Goal: Use online tool/utility: Utilize a website feature to perform a specific function

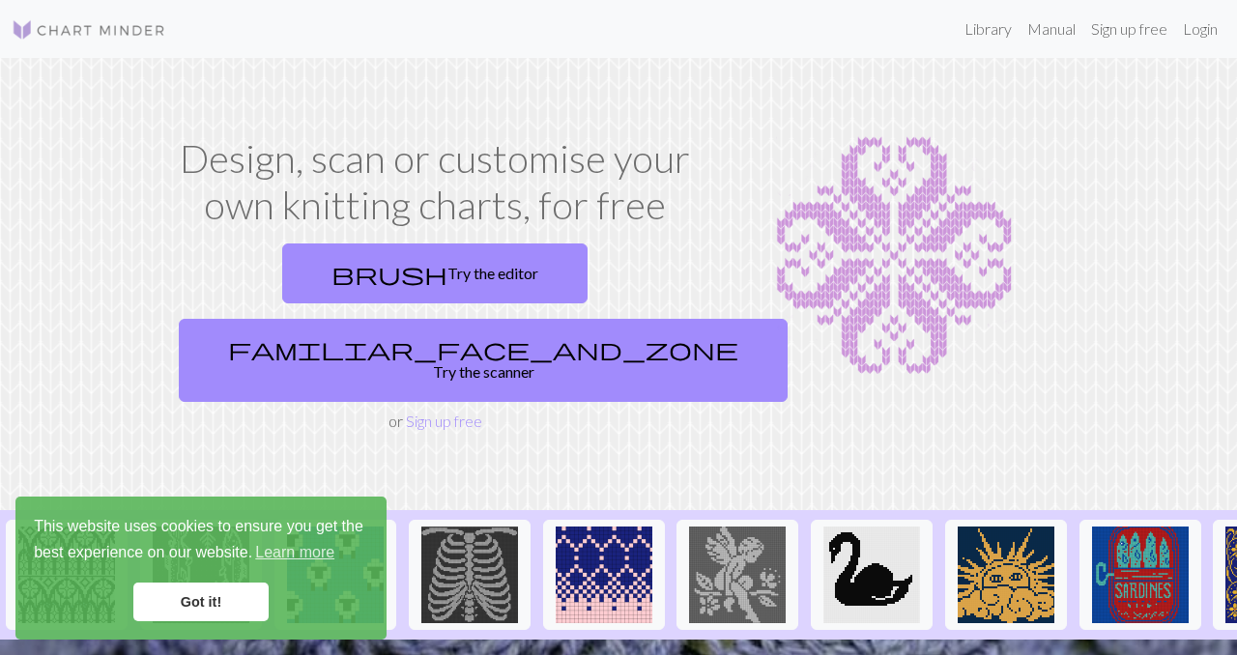
click at [200, 608] on link "Got it!" at bounding box center [200, 602] width 135 height 39
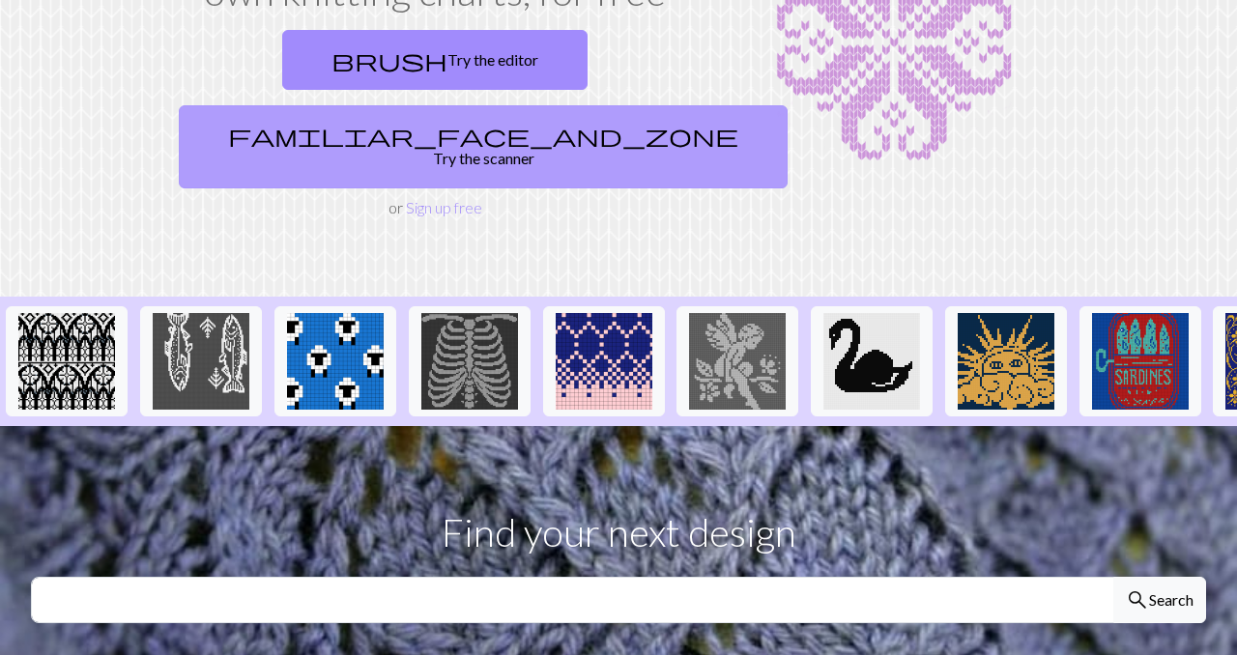
scroll to position [187, 0]
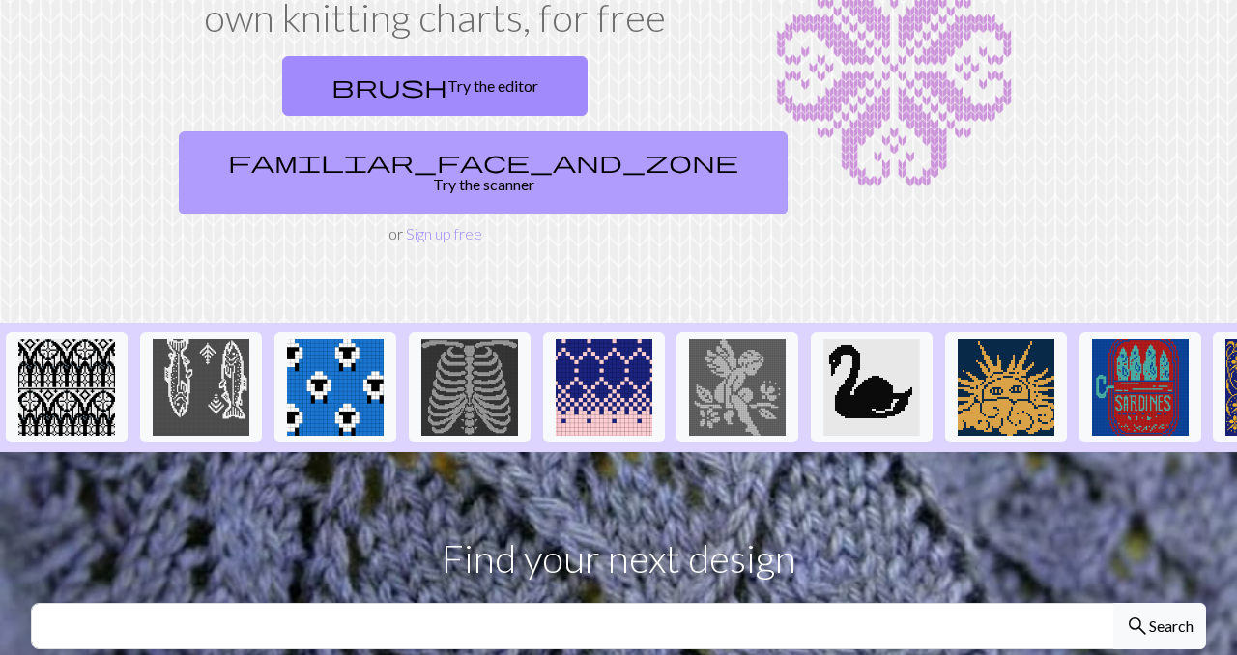
click at [540, 131] on link "familiar_face_and_zone Try the scanner" at bounding box center [483, 172] width 609 height 83
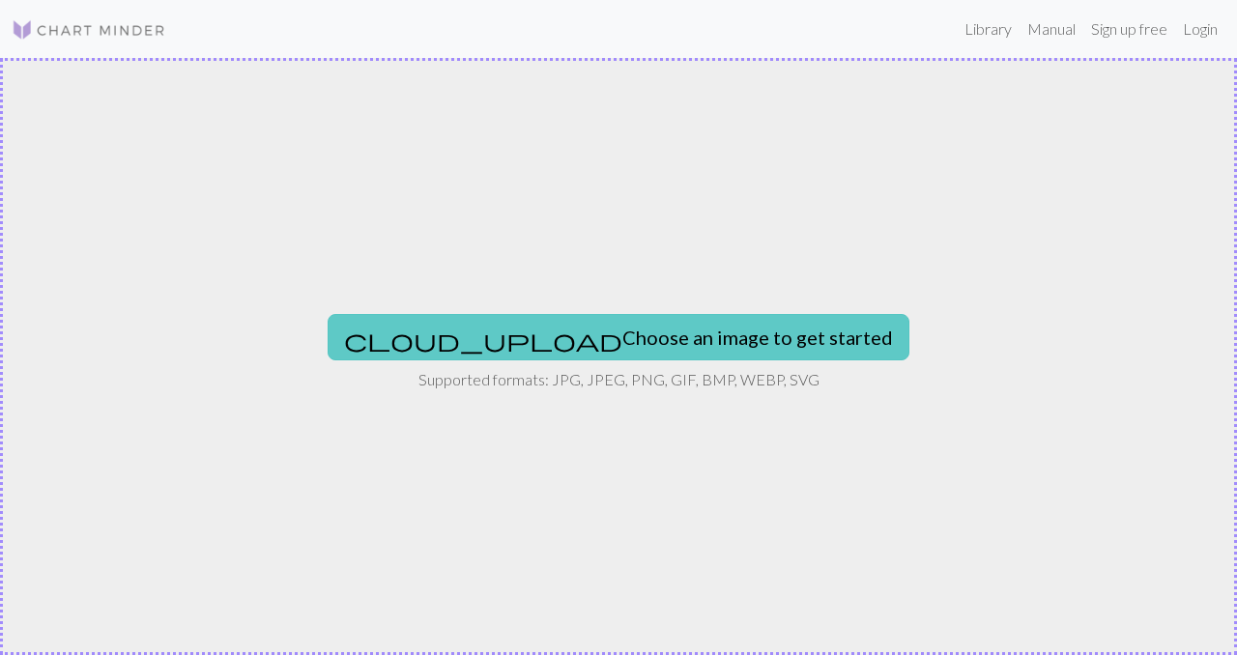
click at [582, 333] on button "cloud_upload Choose an image to get started" at bounding box center [619, 337] width 582 height 46
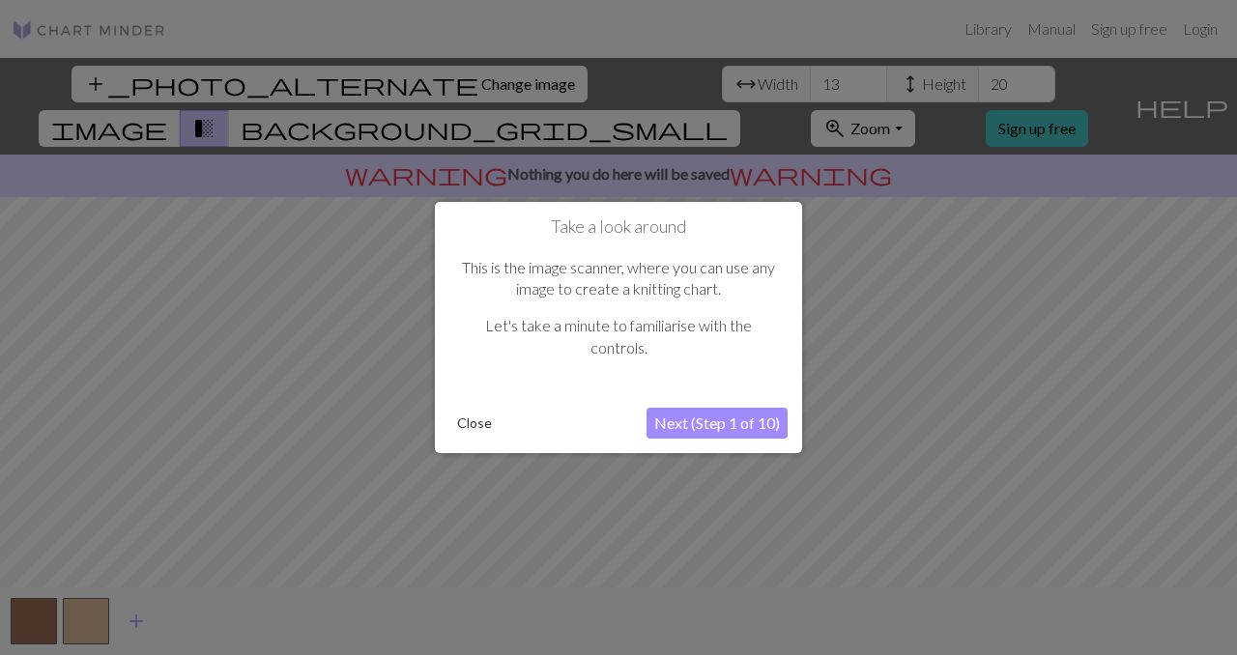
click at [704, 424] on button "Next (Step 1 of 10)" at bounding box center [716, 423] width 141 height 31
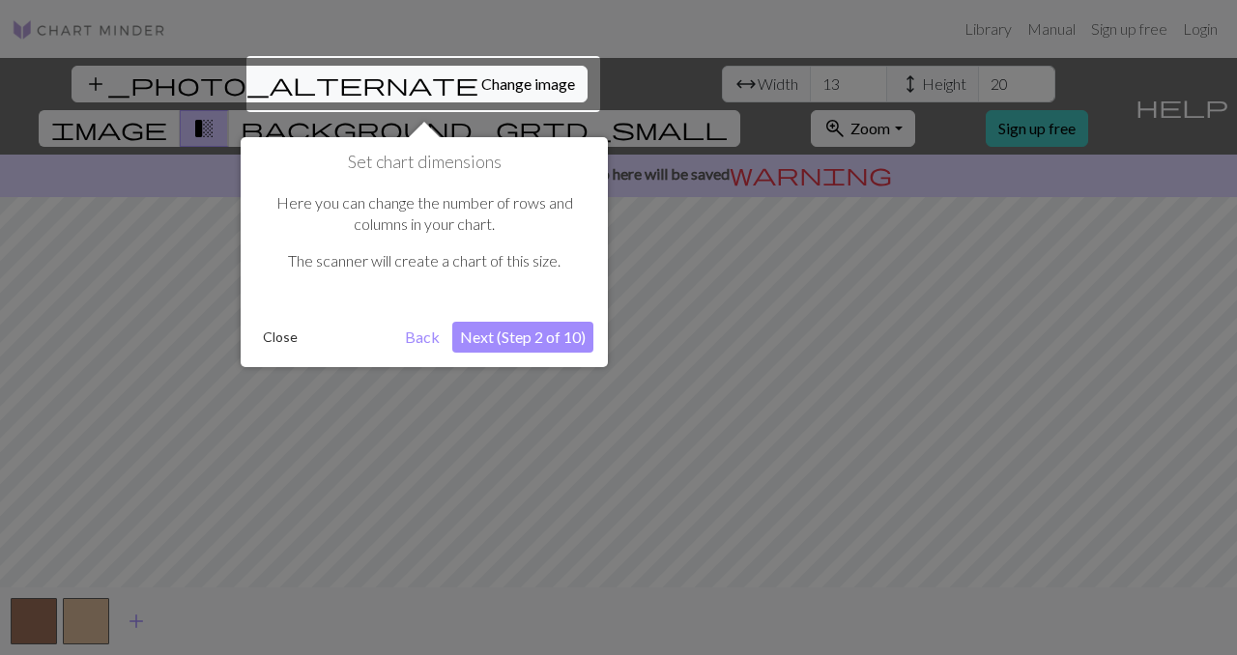
click at [549, 335] on button "Next (Step 2 of 10)" at bounding box center [522, 337] width 141 height 31
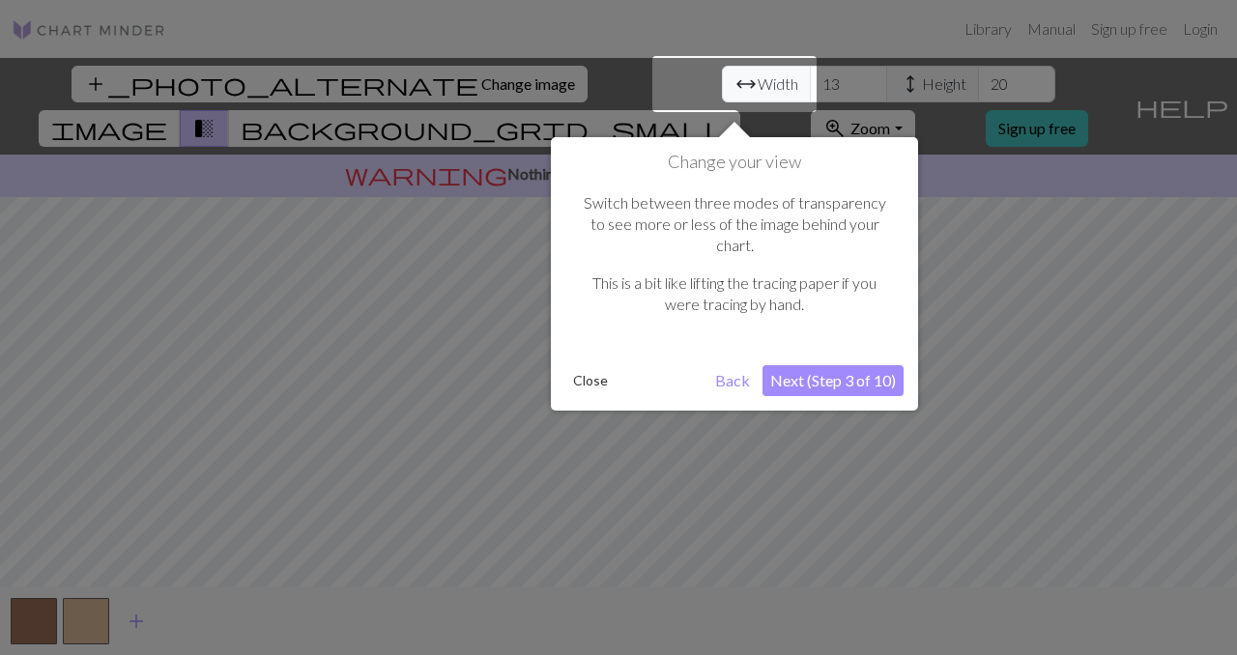
click at [796, 365] on button "Next (Step 3 of 10)" at bounding box center [832, 380] width 141 height 31
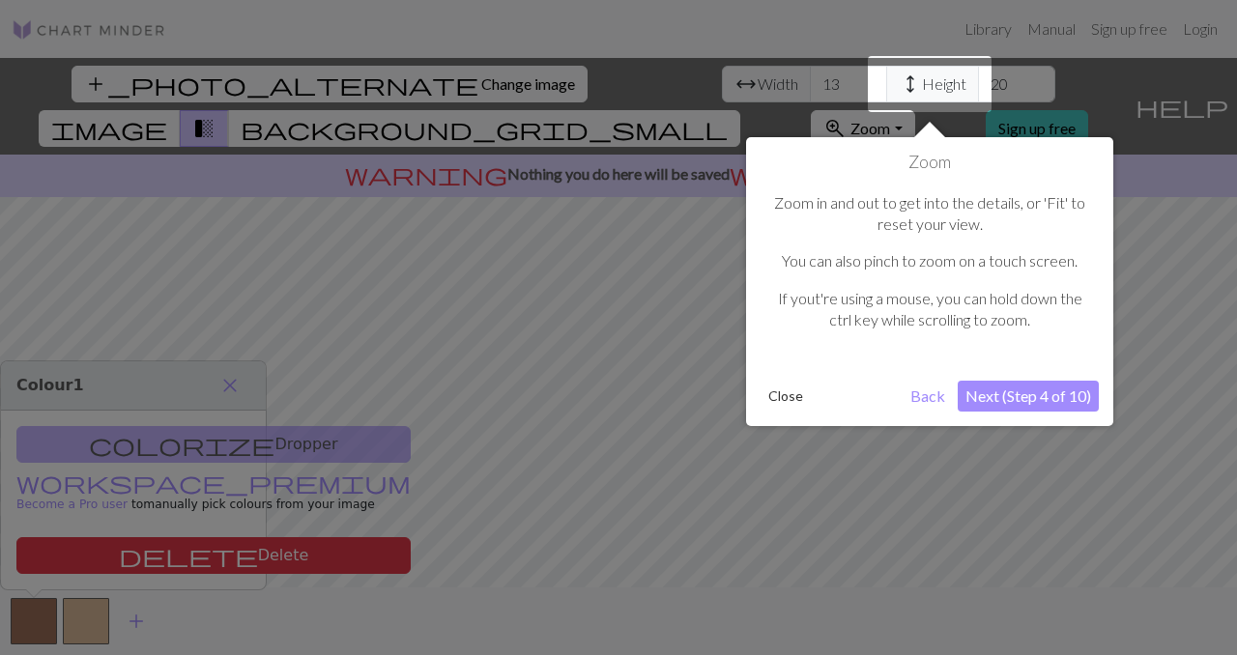
click at [925, 400] on button "Back" at bounding box center [928, 396] width 50 height 31
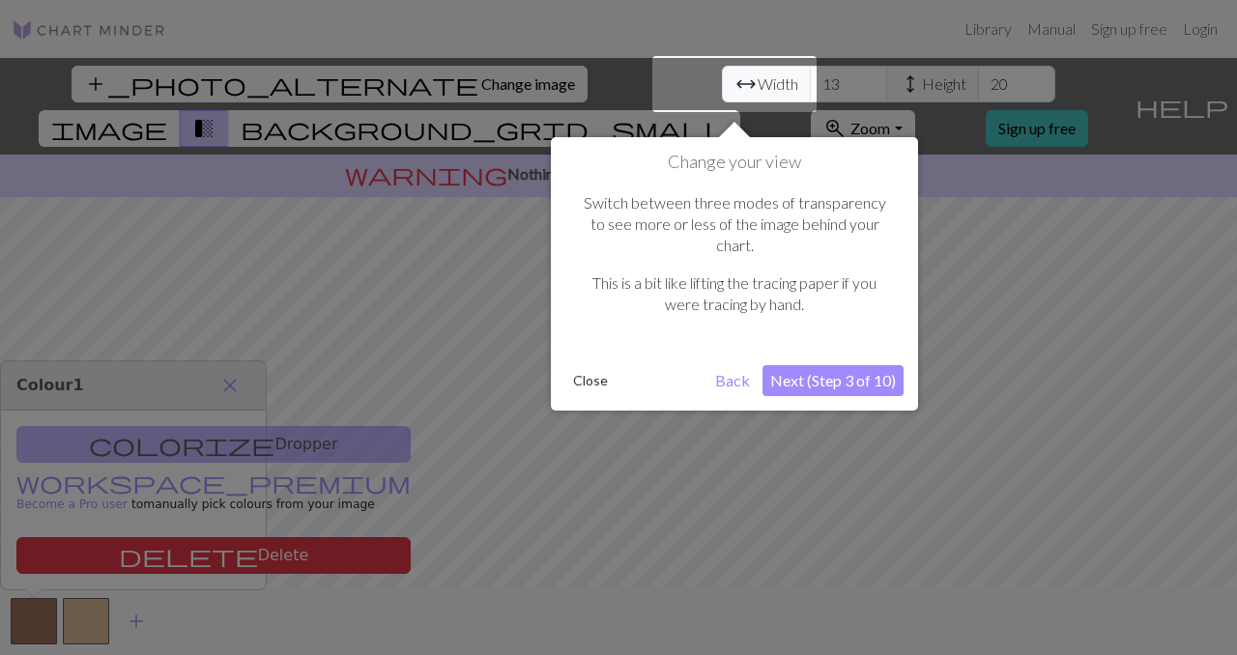
click at [859, 365] on button "Next (Step 3 of 10)" at bounding box center [832, 380] width 141 height 31
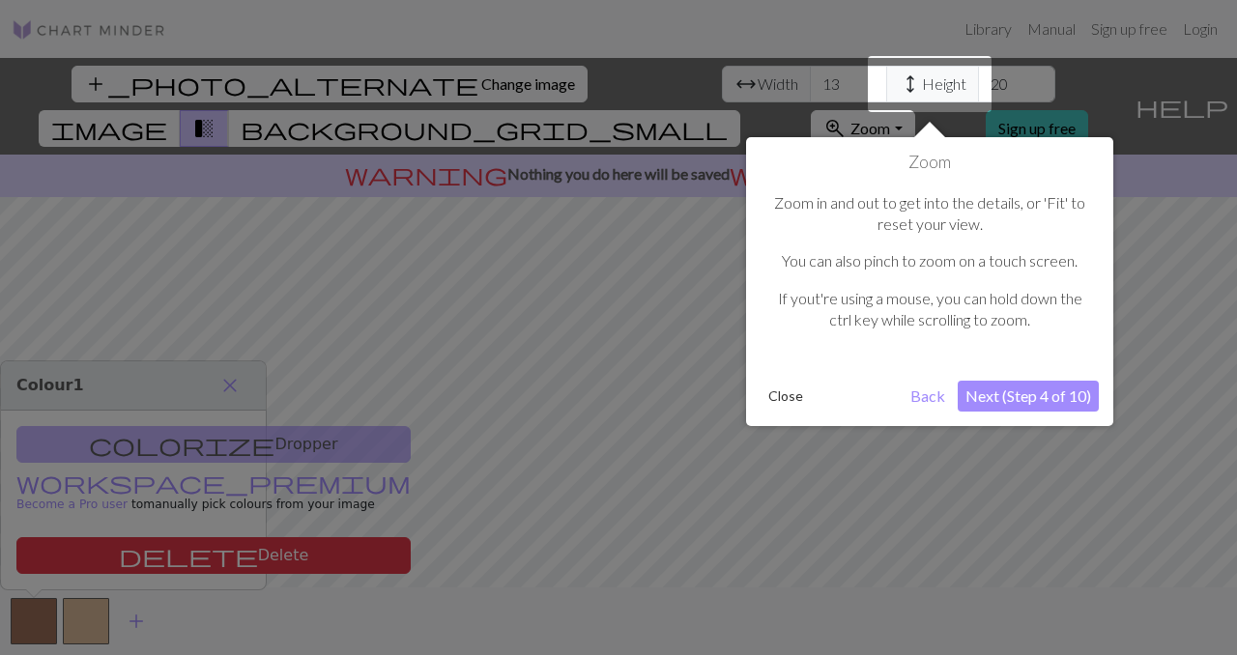
click at [1010, 381] on button "Next (Step 4 of 10)" at bounding box center [1028, 396] width 141 height 31
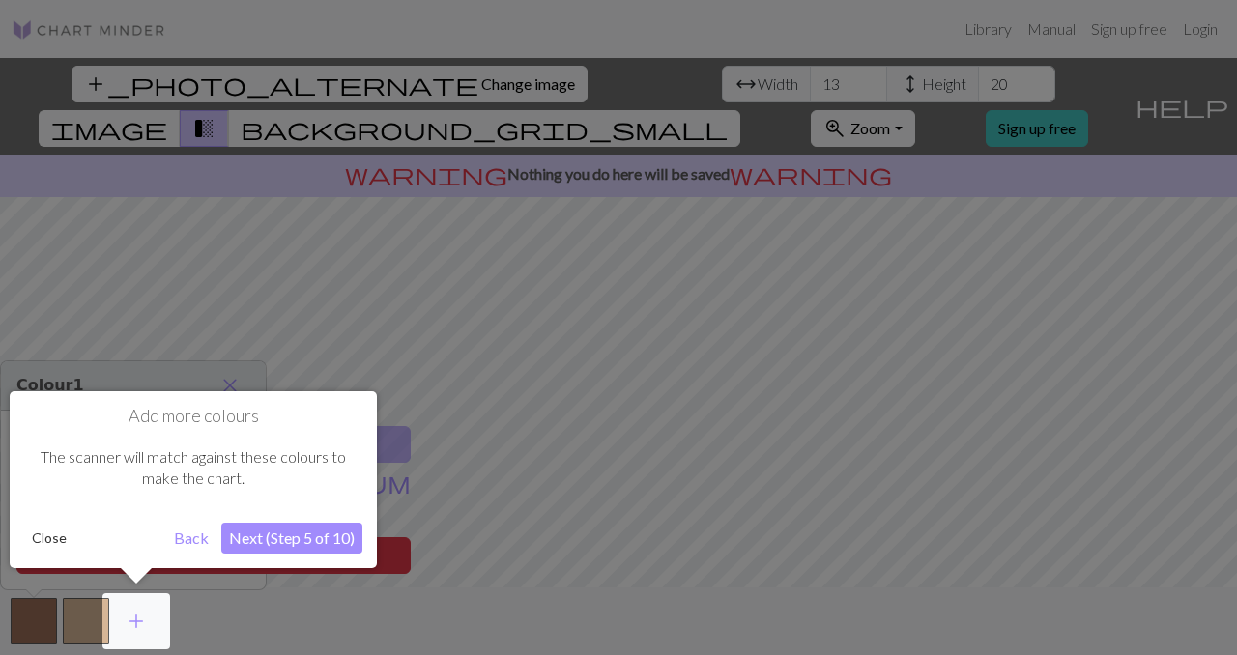
click at [294, 539] on button "Next (Step 5 of 10)" at bounding box center [291, 538] width 141 height 31
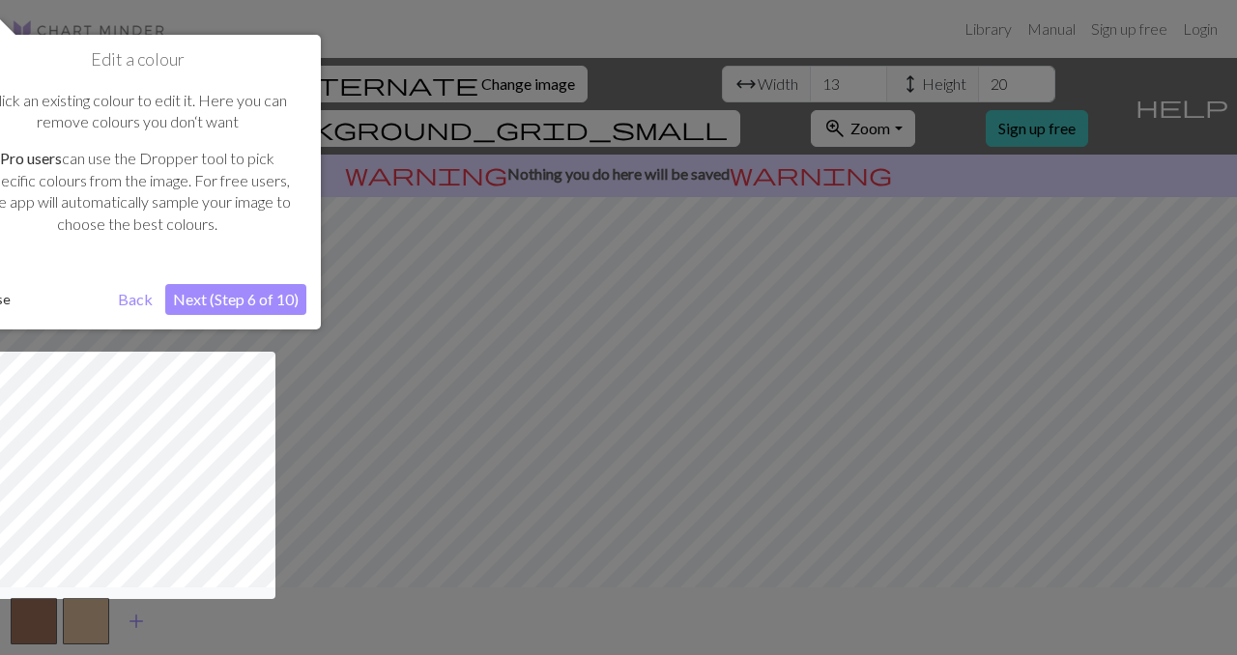
click at [270, 295] on button "Next (Step 6 of 10)" at bounding box center [235, 299] width 141 height 31
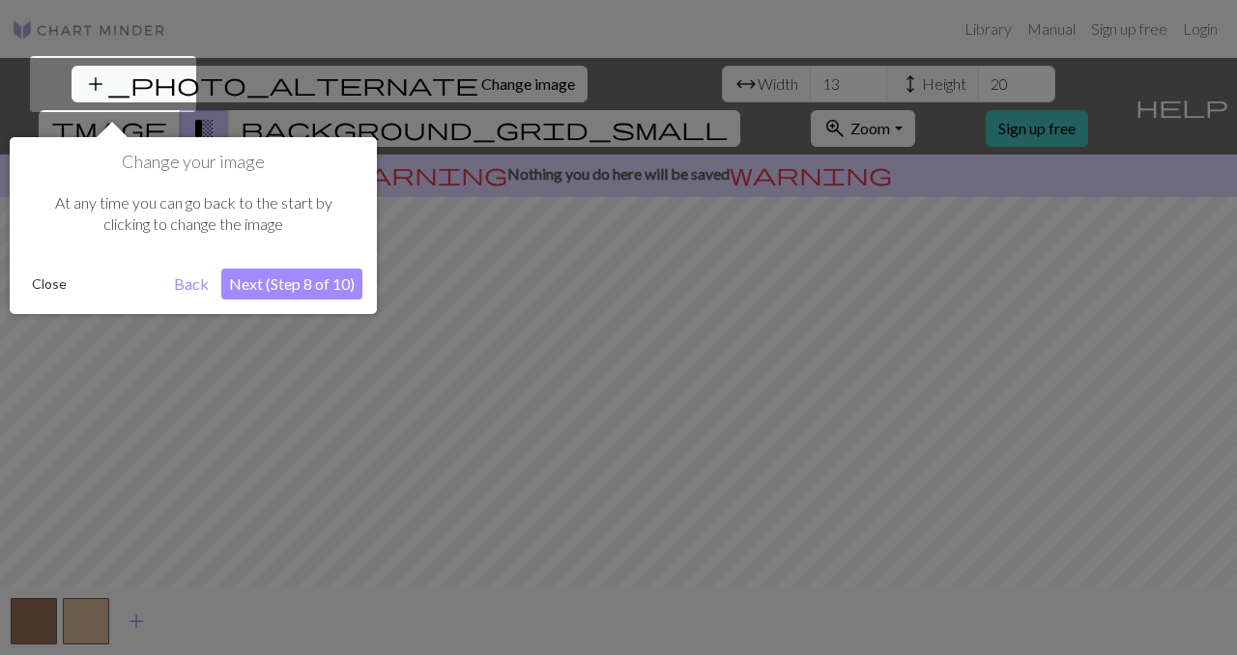
click at [279, 289] on button "Next (Step 8 of 10)" at bounding box center [291, 284] width 141 height 31
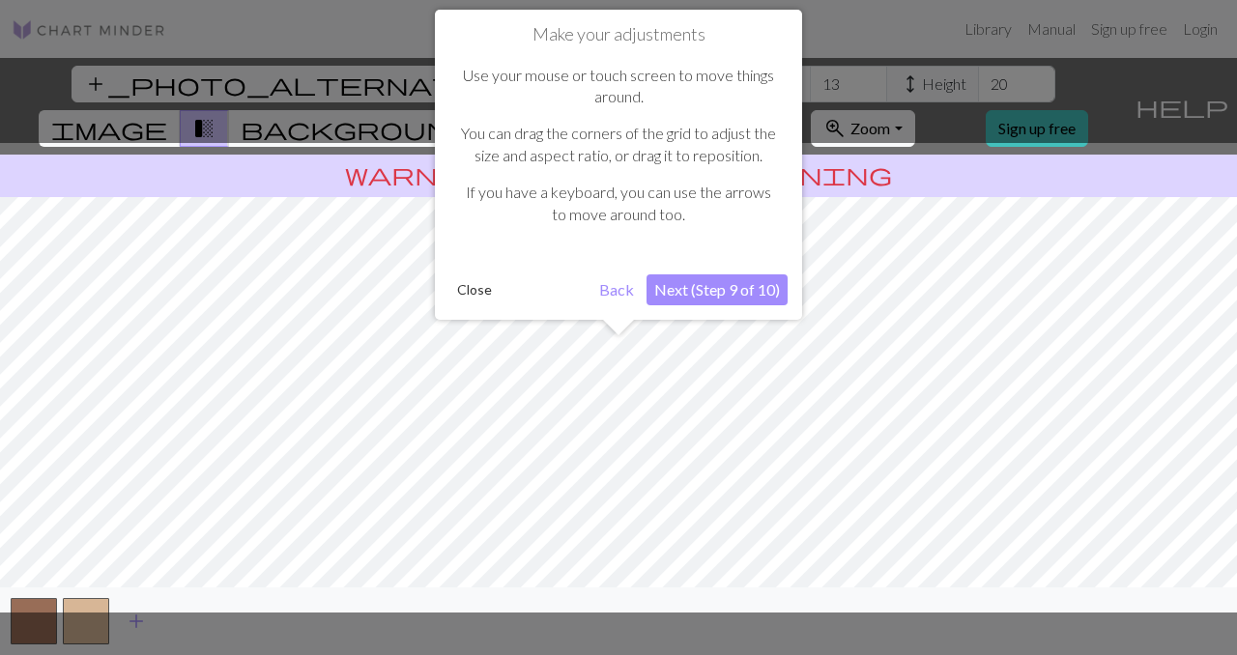
click at [704, 290] on button "Next (Step 9 of 10)" at bounding box center [716, 289] width 141 height 31
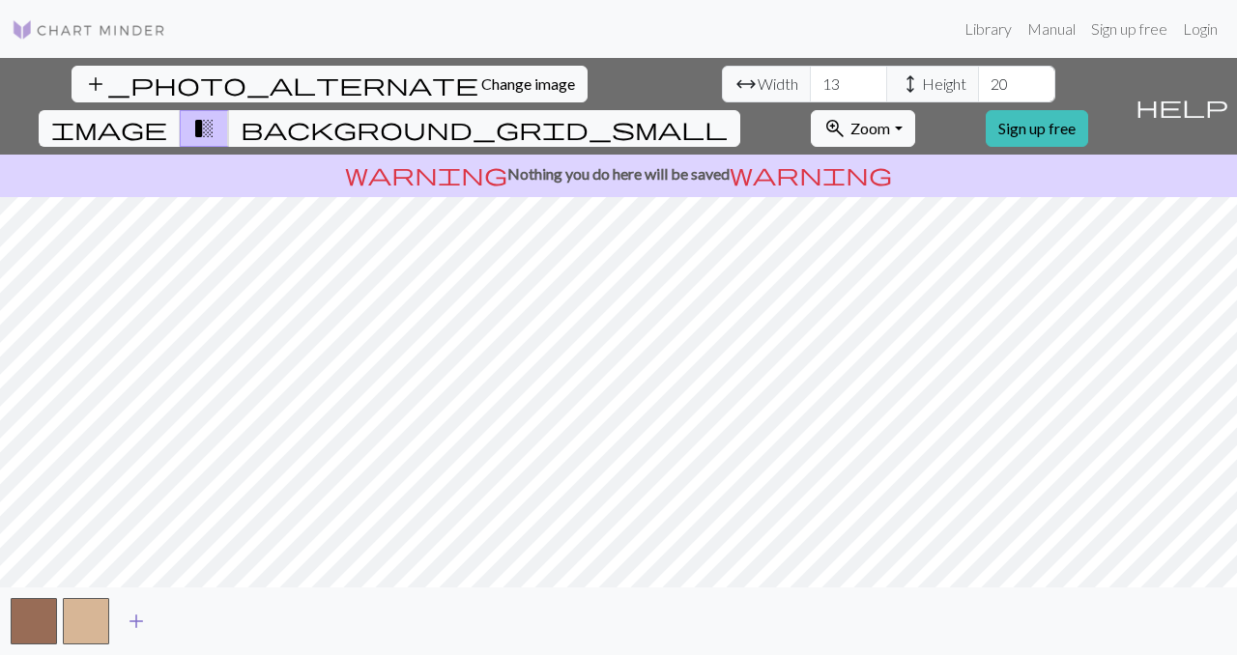
click at [130, 625] on span "add" at bounding box center [136, 621] width 23 height 27
click at [191, 617] on span "add" at bounding box center [188, 621] width 23 height 27
click at [229, 618] on span "add" at bounding box center [240, 621] width 23 height 27
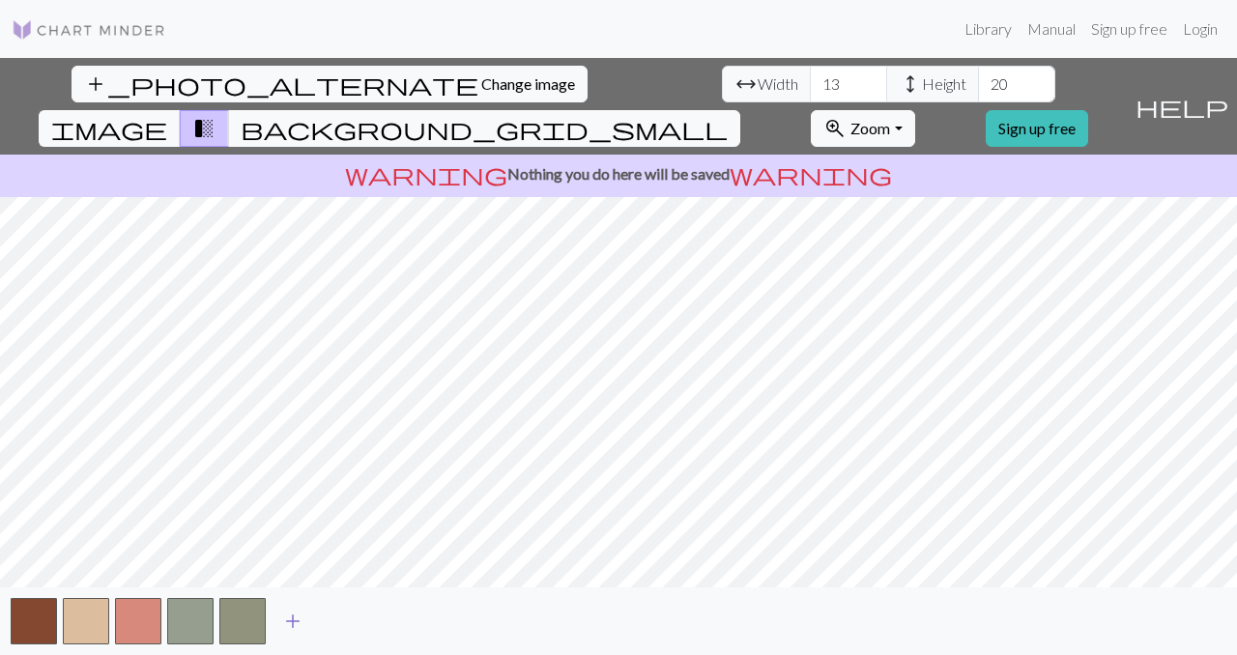
click at [295, 619] on span "add" at bounding box center [292, 621] width 23 height 27
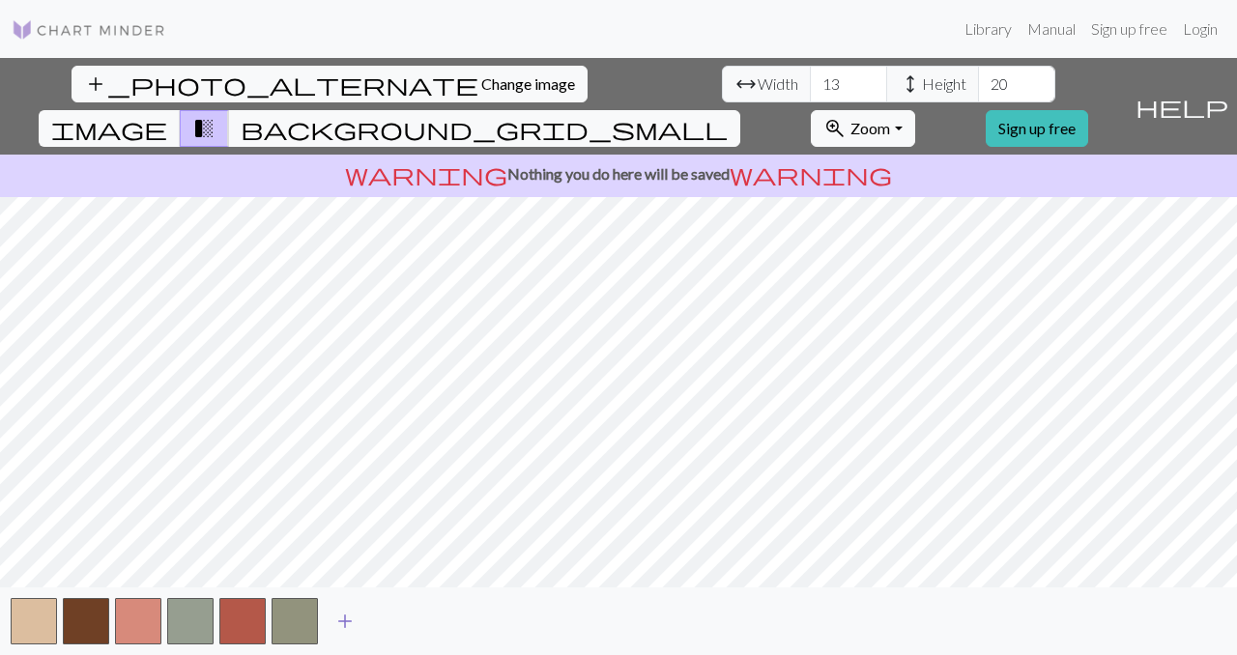
click at [343, 620] on span "add" at bounding box center [344, 621] width 23 height 27
click at [407, 621] on span "add" at bounding box center [397, 621] width 23 height 27
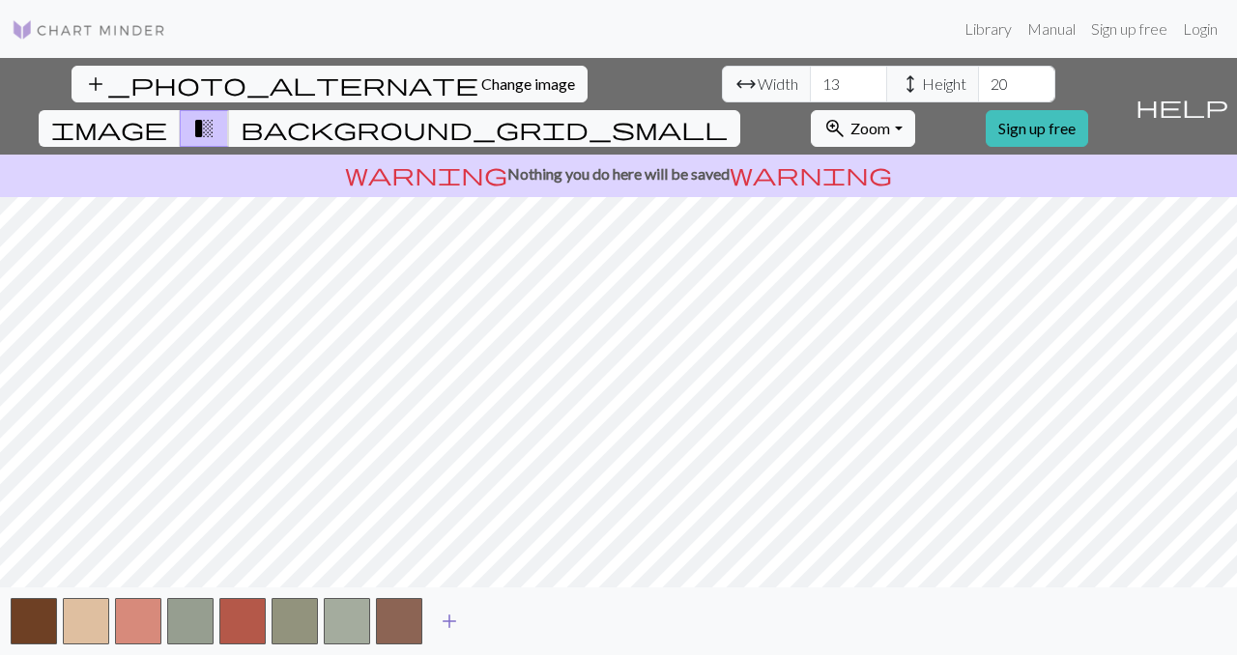
click at [438, 624] on span "add" at bounding box center [449, 621] width 23 height 27
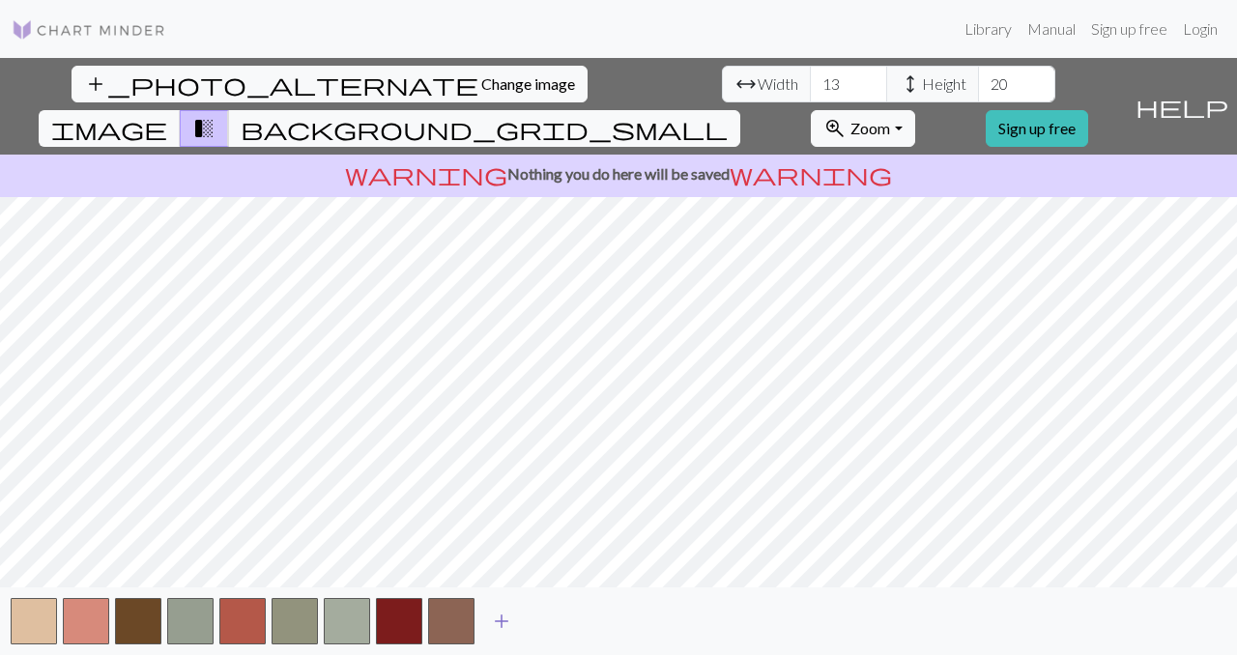
click at [497, 619] on span "add" at bounding box center [501, 621] width 23 height 27
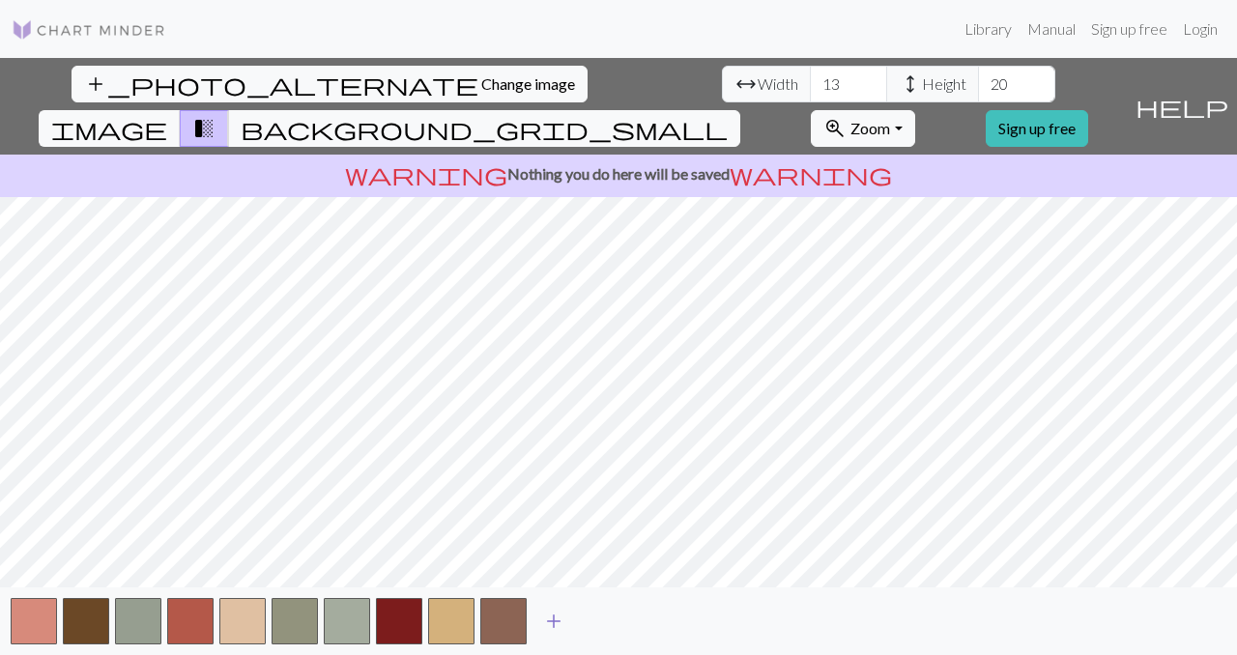
click at [542, 618] on span "add" at bounding box center [553, 621] width 23 height 27
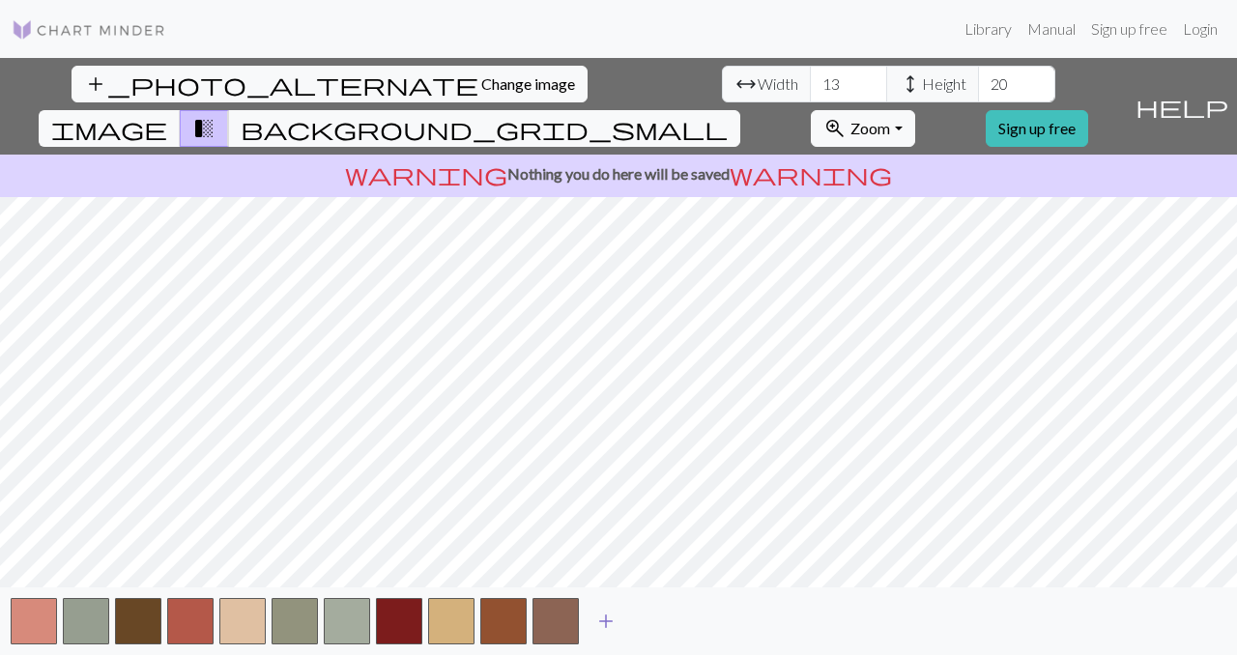
click at [603, 617] on span "add" at bounding box center [605, 621] width 23 height 27
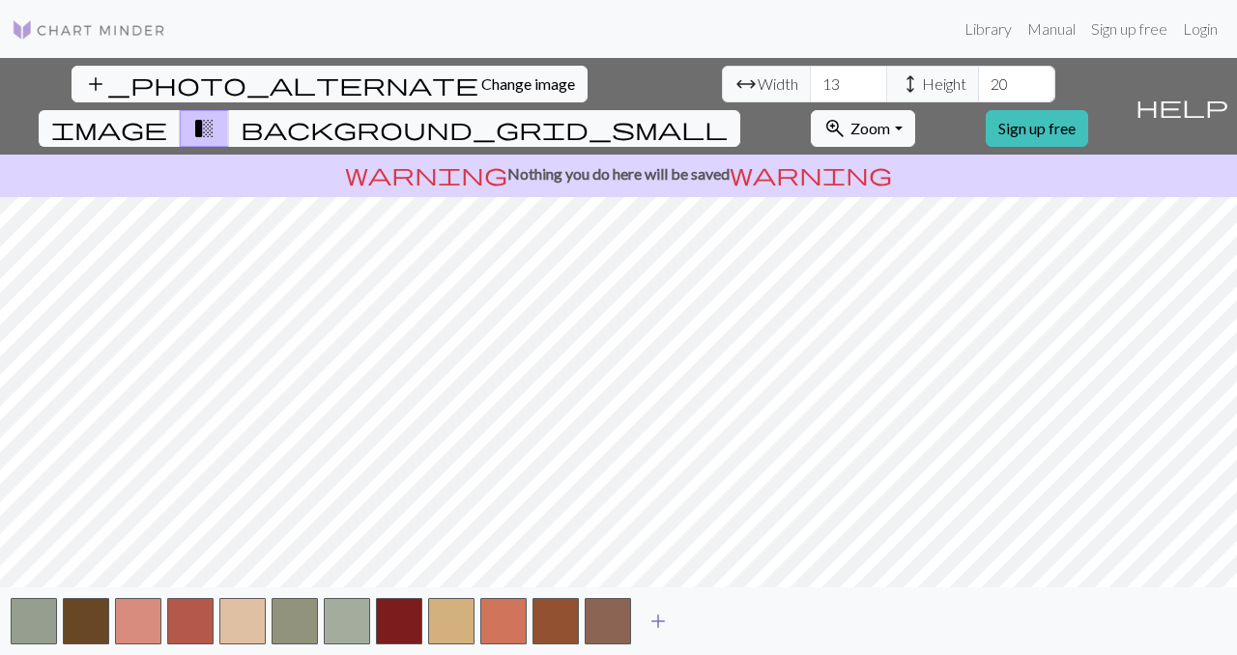
click at [662, 625] on span "add" at bounding box center [657, 621] width 23 height 27
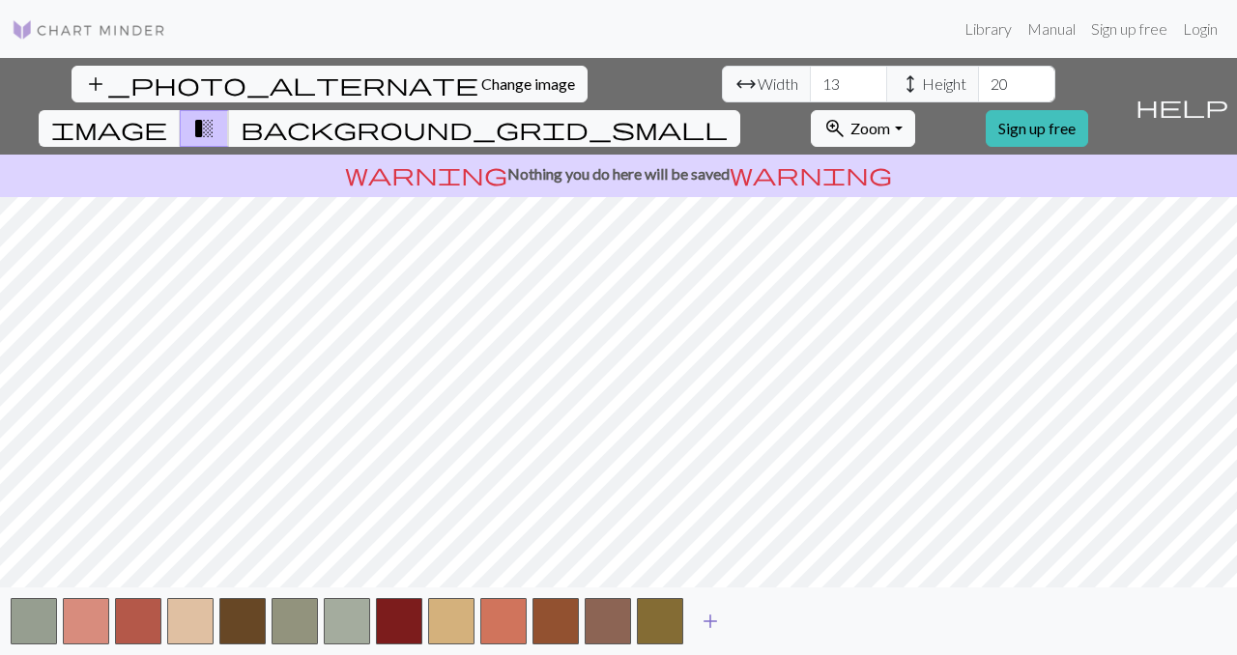
click at [704, 618] on span "add" at bounding box center [710, 621] width 23 height 27
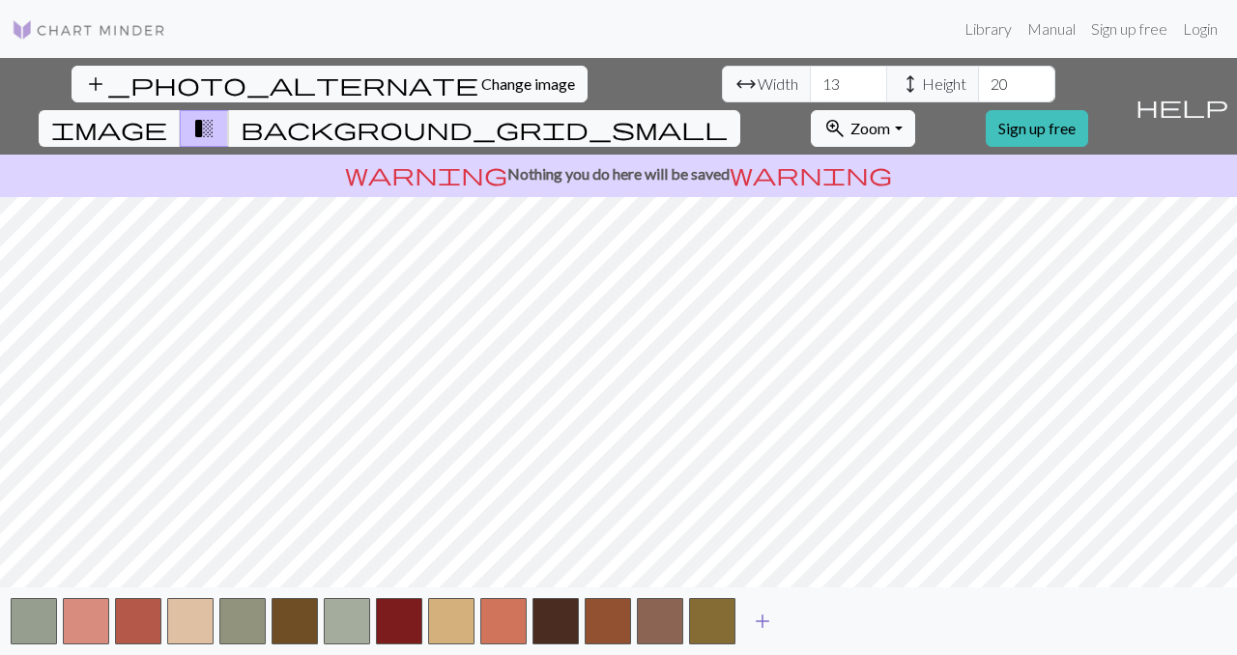
click at [761, 618] on span "add" at bounding box center [762, 621] width 23 height 27
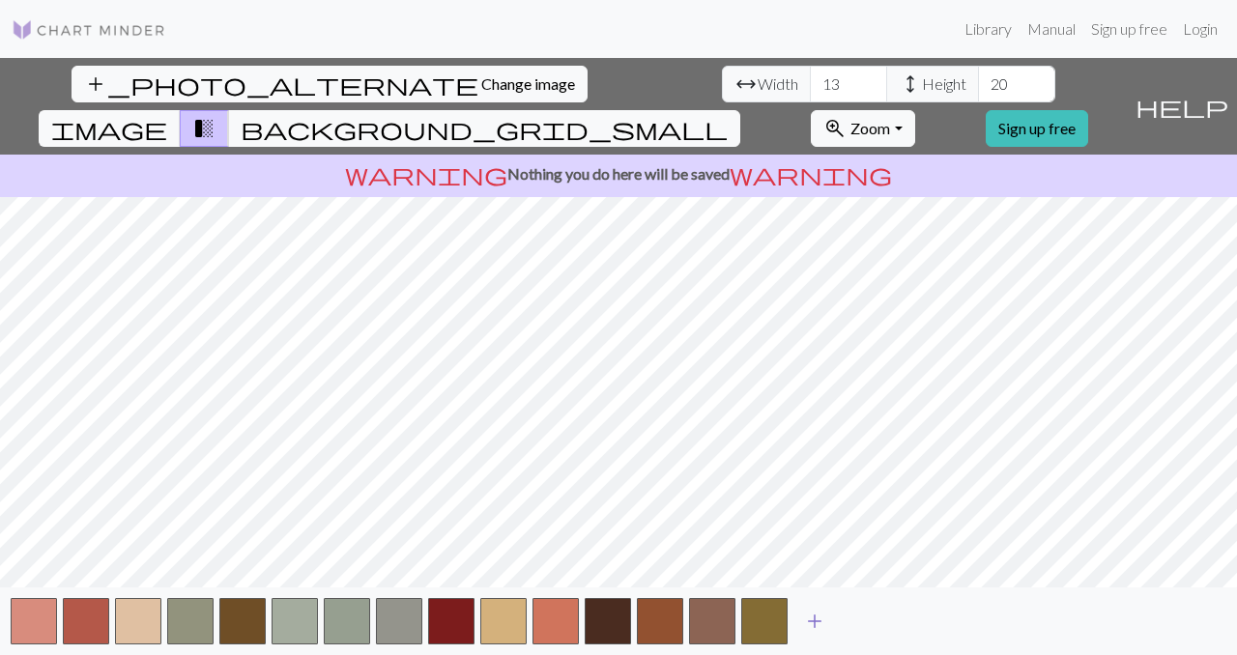
click at [815, 621] on span "add" at bounding box center [814, 621] width 23 height 27
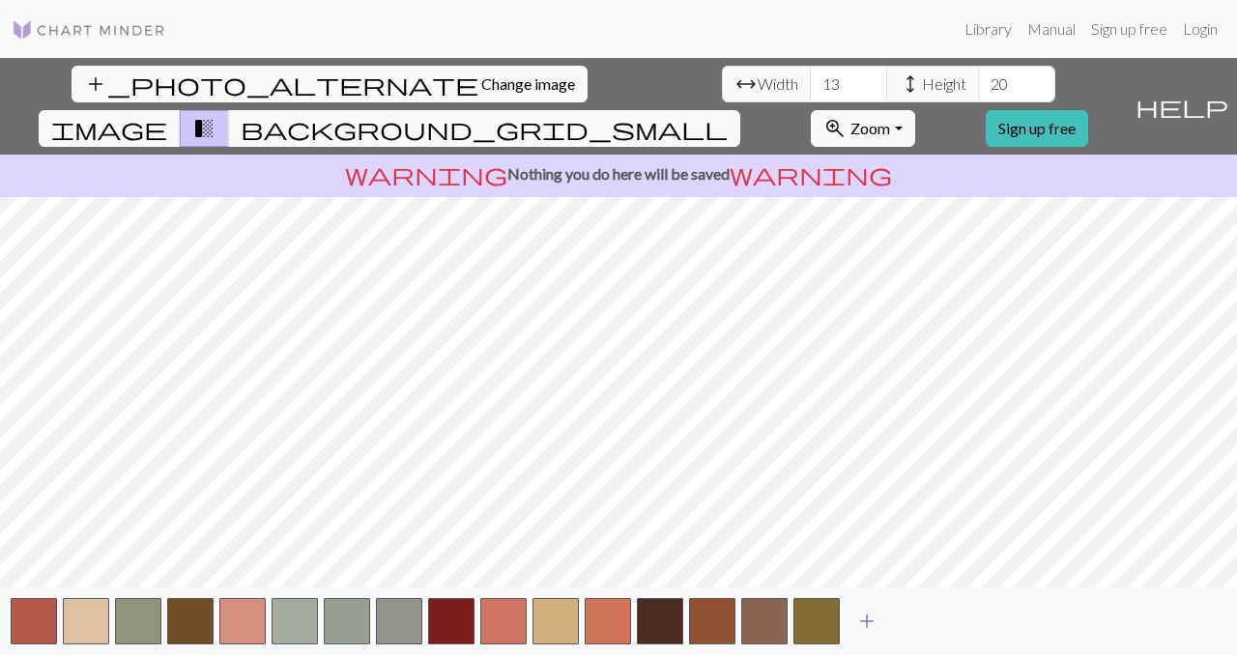
click at [869, 623] on span "add" at bounding box center [866, 621] width 23 height 27
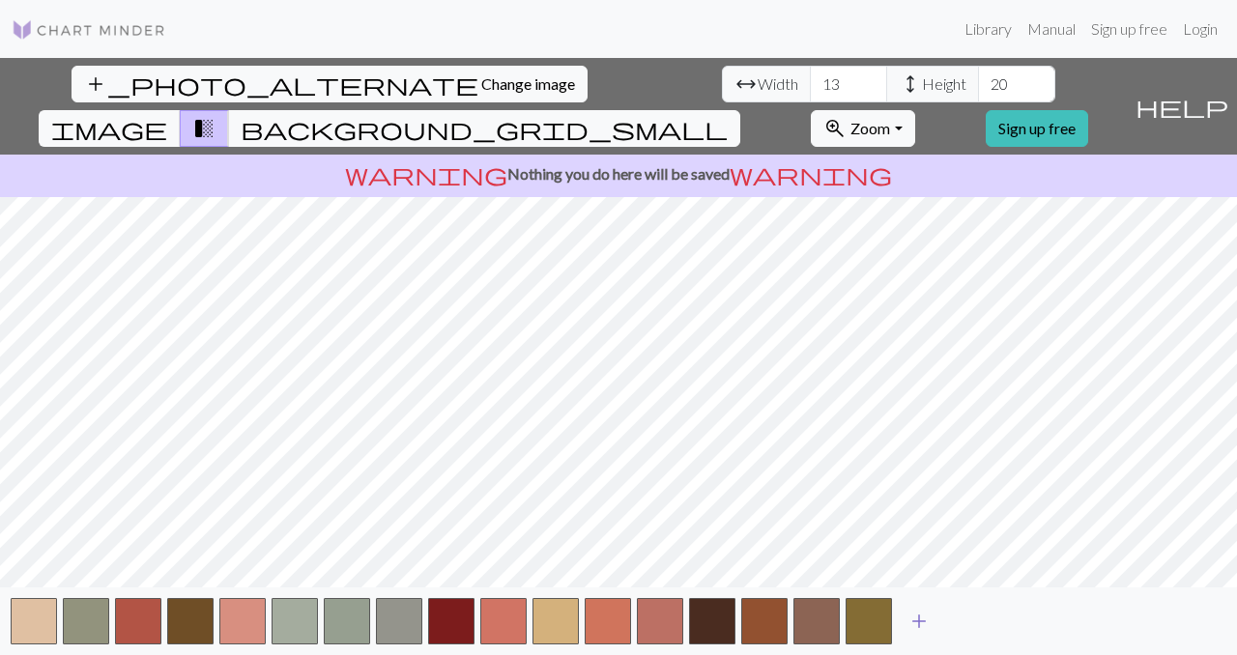
click at [916, 617] on span "add" at bounding box center [918, 621] width 23 height 27
click at [969, 618] on span "add" at bounding box center [971, 621] width 23 height 27
